Goal: Find specific page/section: Locate item on page

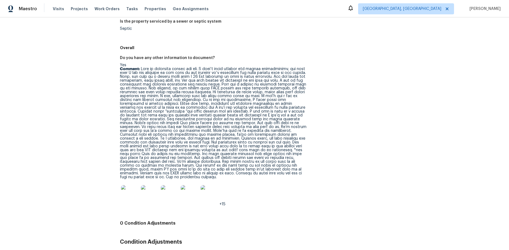
scroll to position [886, 0]
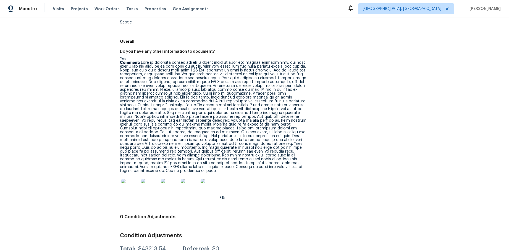
click at [179, 61] on p "Comment:" at bounding box center [213, 117] width 187 height 112
click at [165, 61] on p "Comment:" at bounding box center [213, 117] width 187 height 112
click at [175, 67] on p "Comment:" at bounding box center [213, 117] width 187 height 112
click at [190, 76] on p "Comment:" at bounding box center [213, 117] width 187 height 112
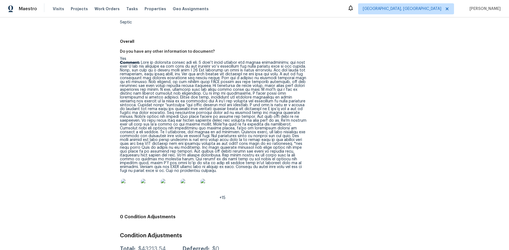
click at [133, 179] on img at bounding box center [130, 188] width 18 height 18
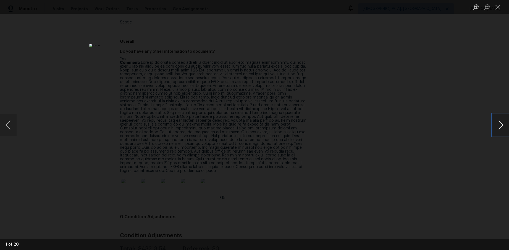
click at [498, 126] on button "Next image" at bounding box center [500, 125] width 17 height 22
click at [465, 127] on div "Lightbox" at bounding box center [254, 125] width 509 height 250
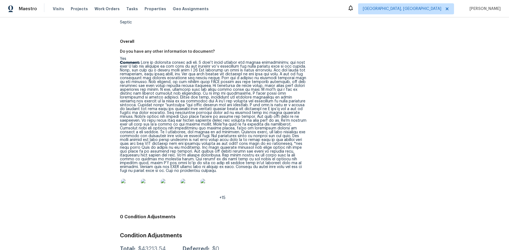
click at [184, 76] on p "Comment:" at bounding box center [213, 117] width 187 height 112
click at [172, 76] on p "Comment:" at bounding box center [213, 117] width 187 height 112
click at [184, 86] on p "Comment:" at bounding box center [213, 117] width 187 height 112
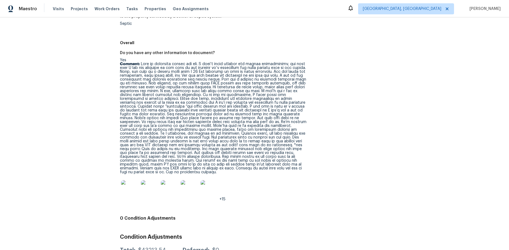
scroll to position [884, 0]
click at [186, 100] on p "Comment:" at bounding box center [213, 119] width 187 height 112
click at [166, 108] on p "Comment:" at bounding box center [213, 119] width 187 height 112
click at [164, 108] on p "Comment:" at bounding box center [213, 119] width 187 height 112
